Goal: Information Seeking & Learning: Learn about a topic

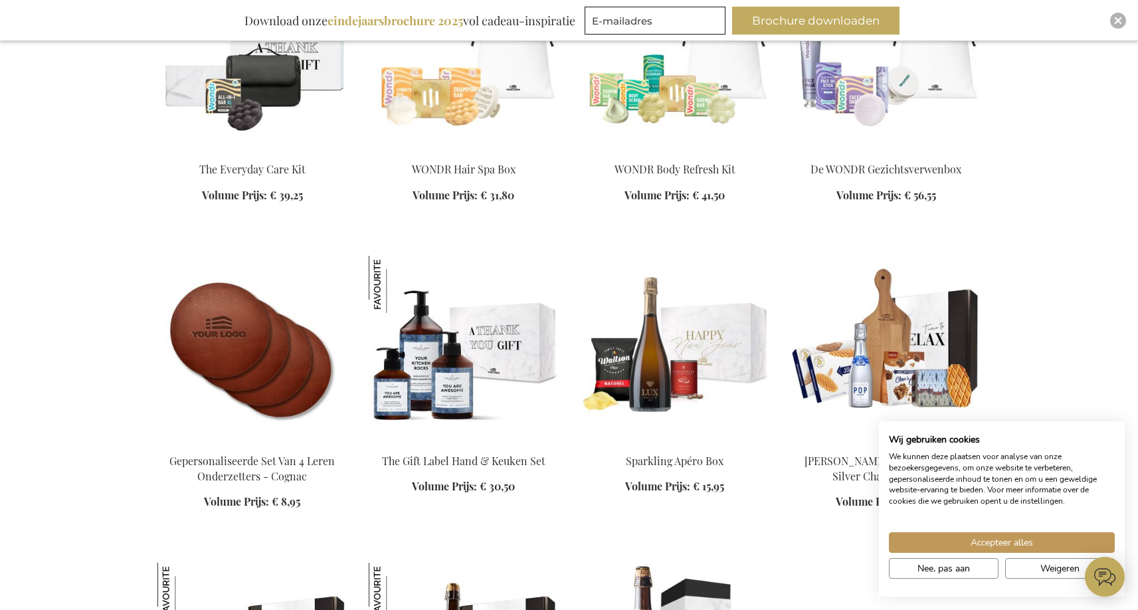
scroll to position [1610, 0]
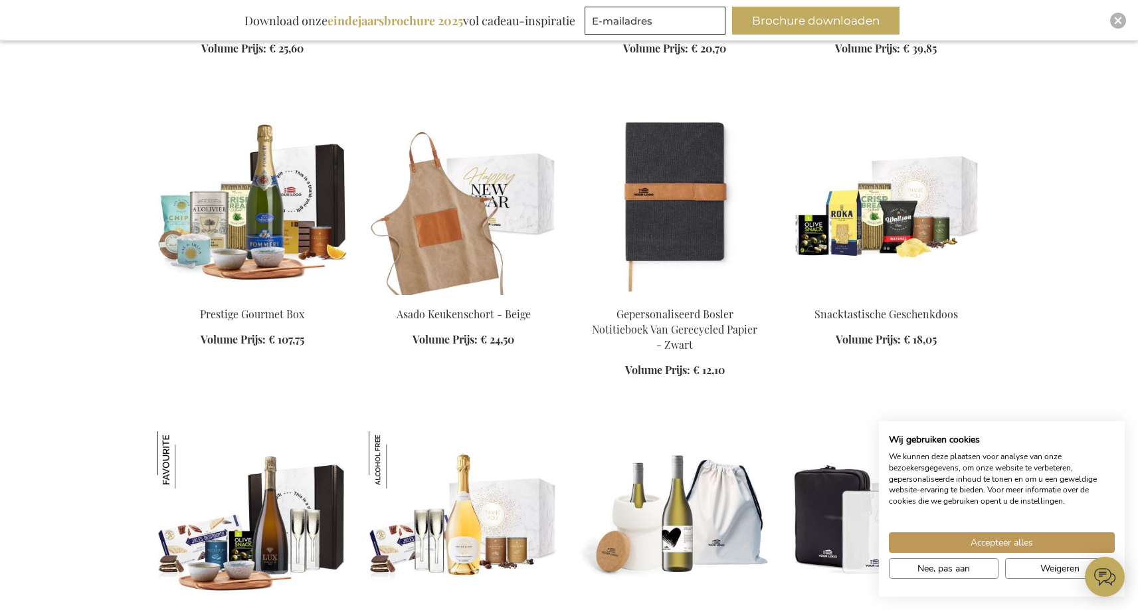
scroll to position [5554, 0]
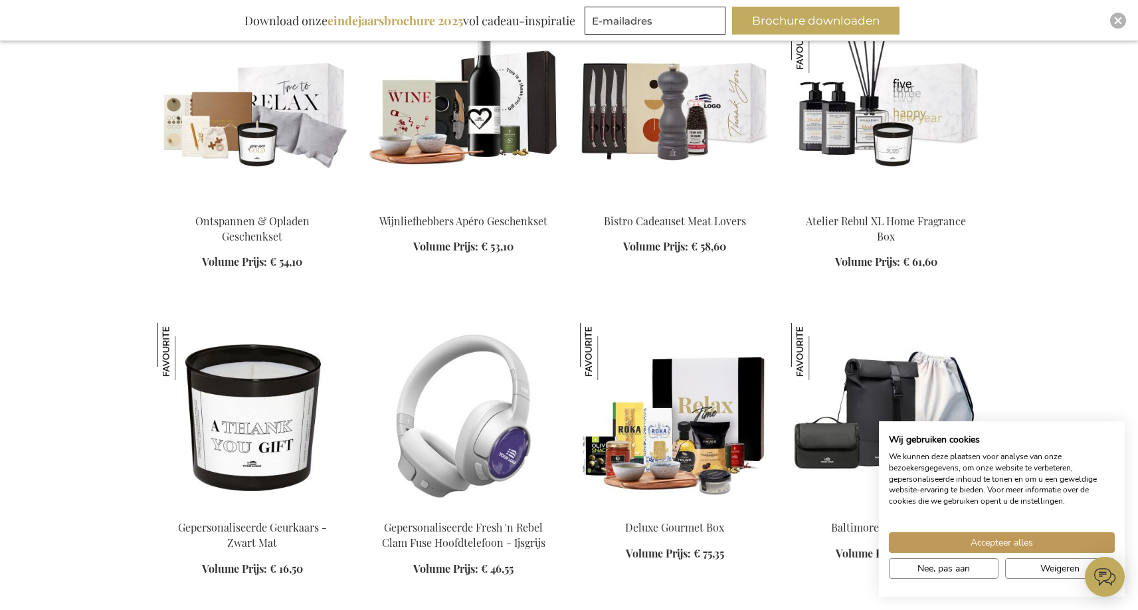
scroll to position [6134, 0]
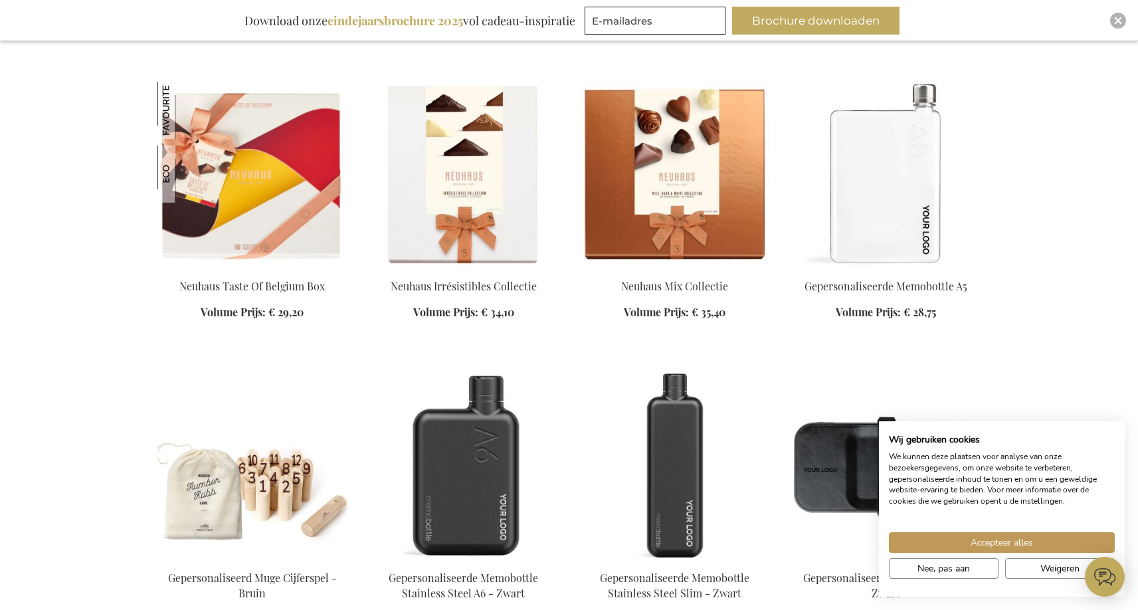
scroll to position [6984, 0]
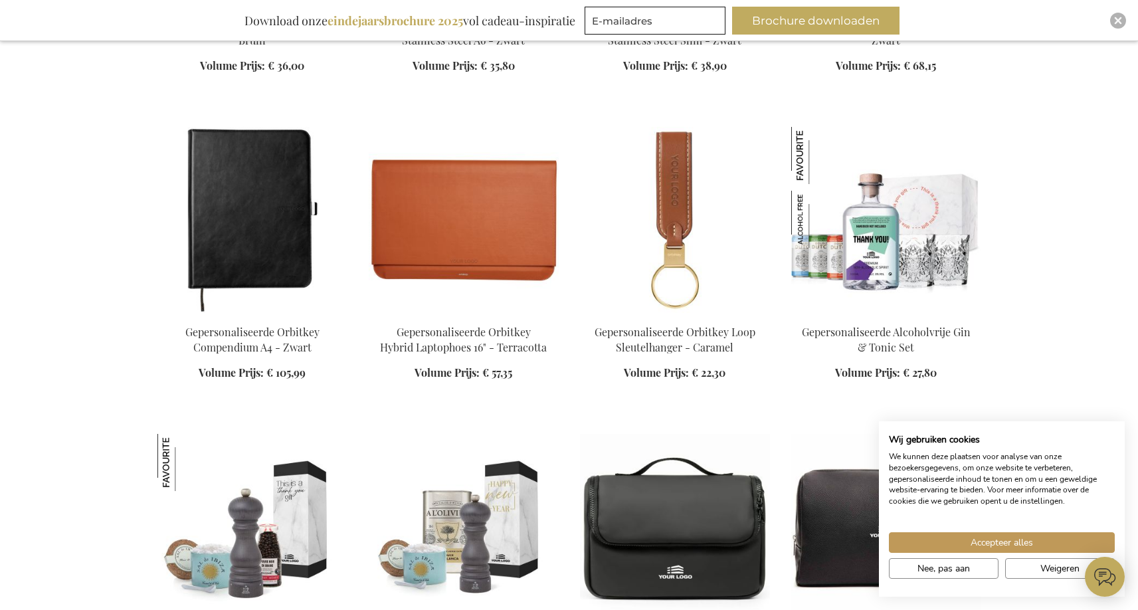
scroll to position [7538, 0]
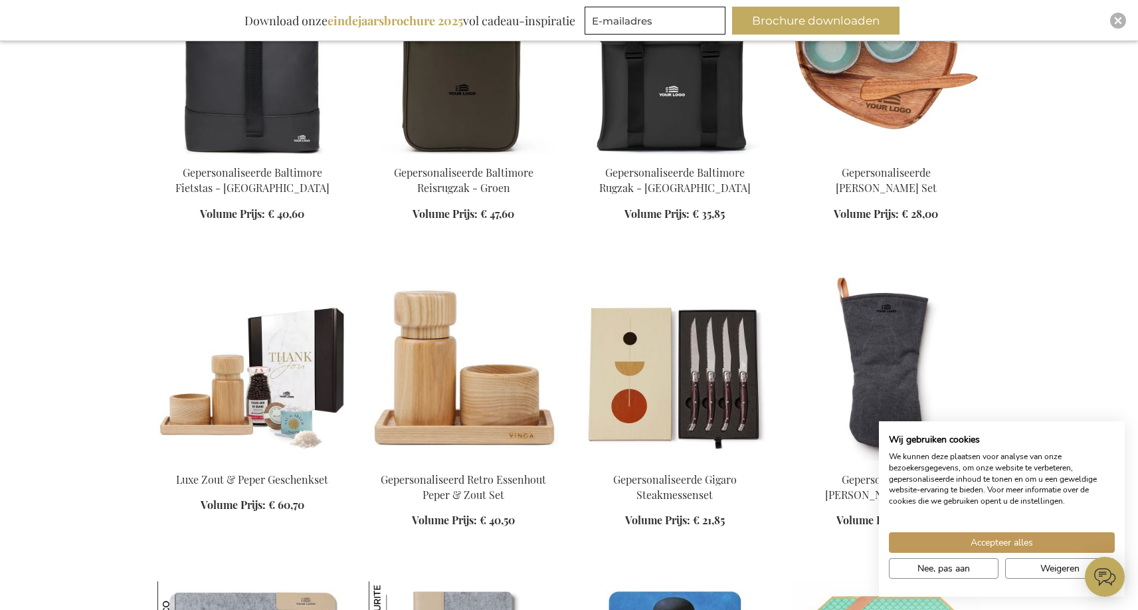
scroll to position [8970, 0]
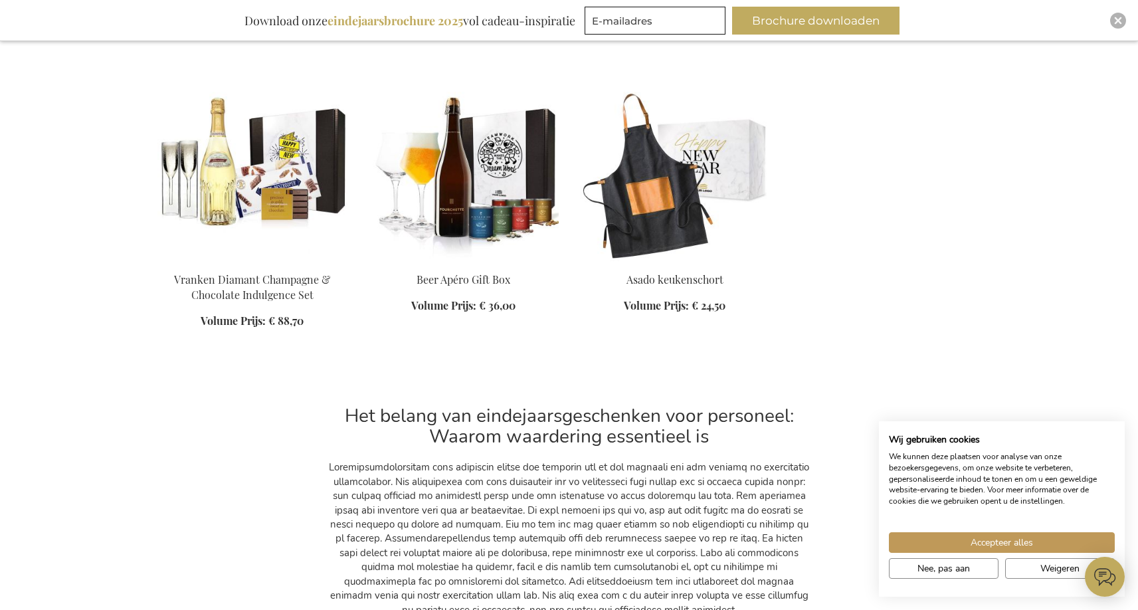
scroll to position [13789, 0]
